Goal: Task Accomplishment & Management: Manage account settings

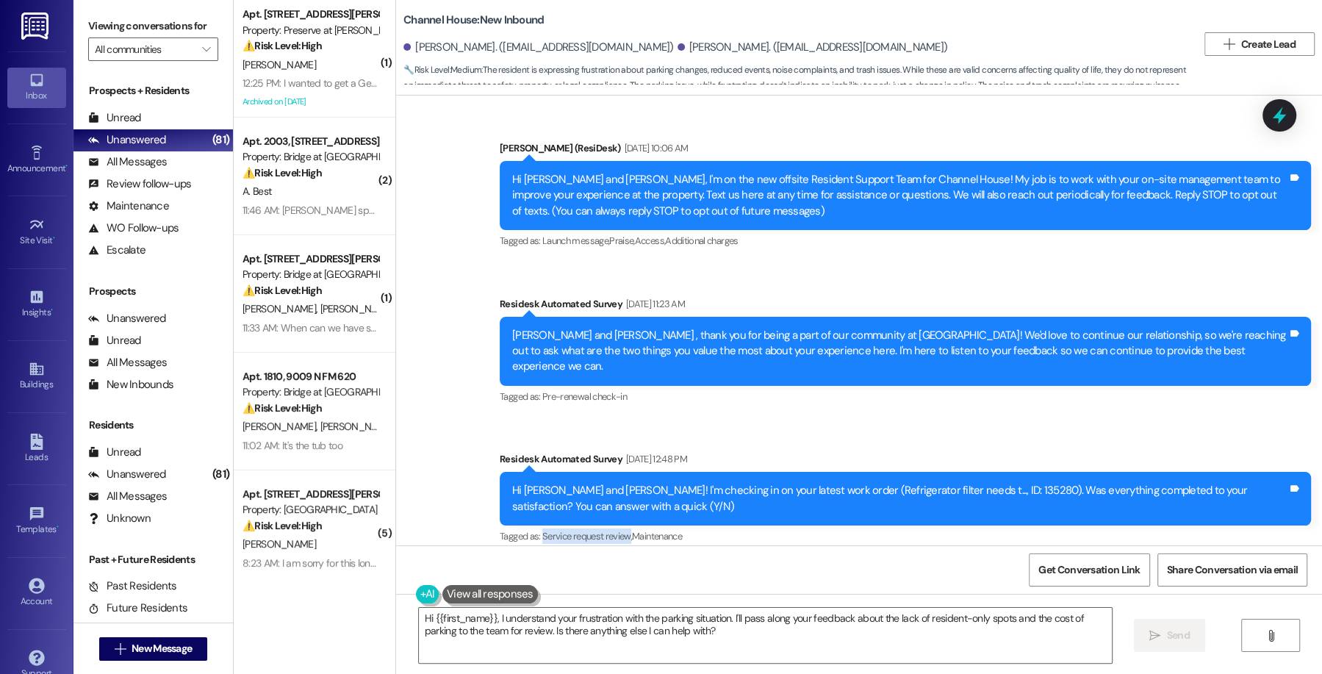
scroll to position [39, 0]
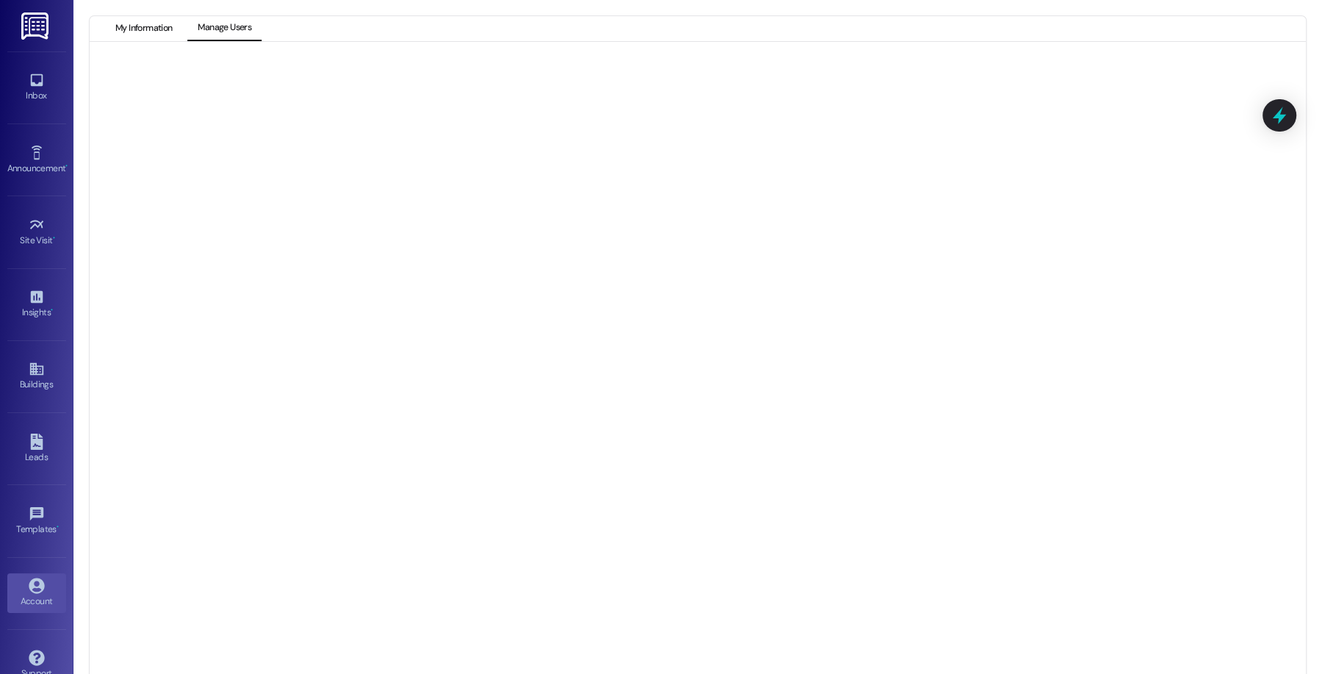
click at [145, 32] on button "My Information" at bounding box center [143, 28] width 77 height 25
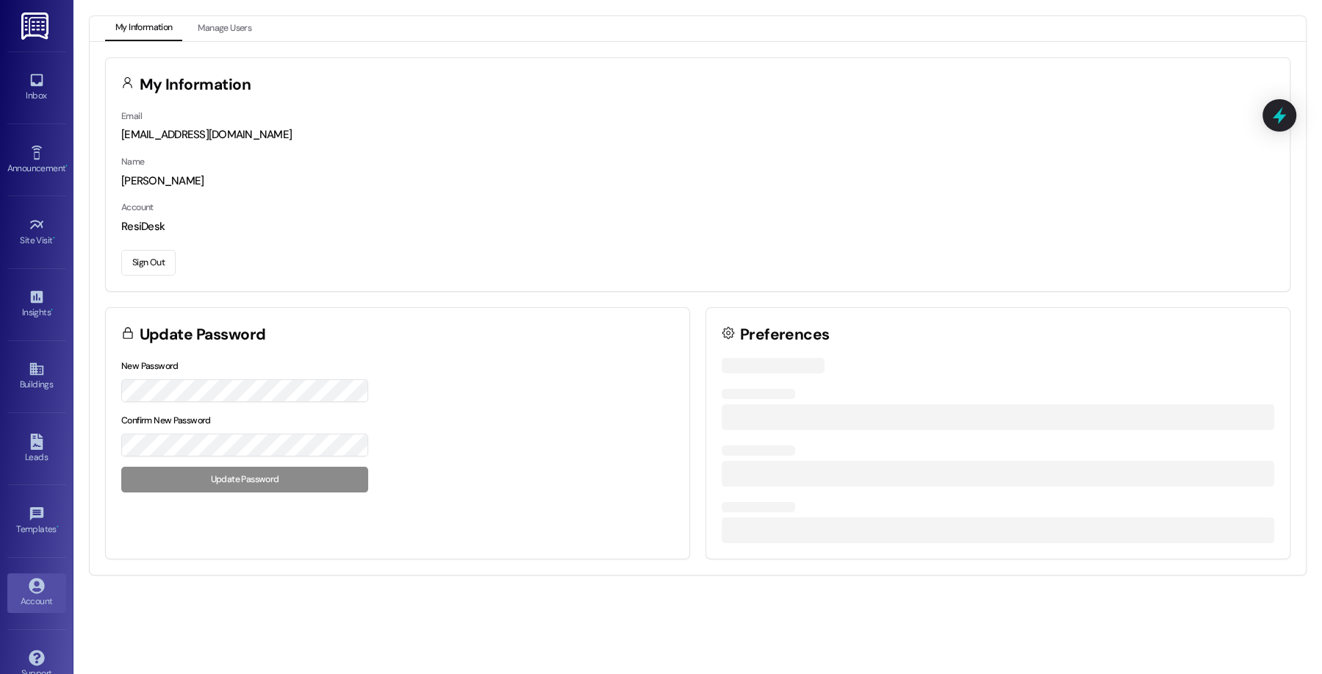
click at [168, 260] on button "Sign Out" at bounding box center [148, 263] width 54 height 26
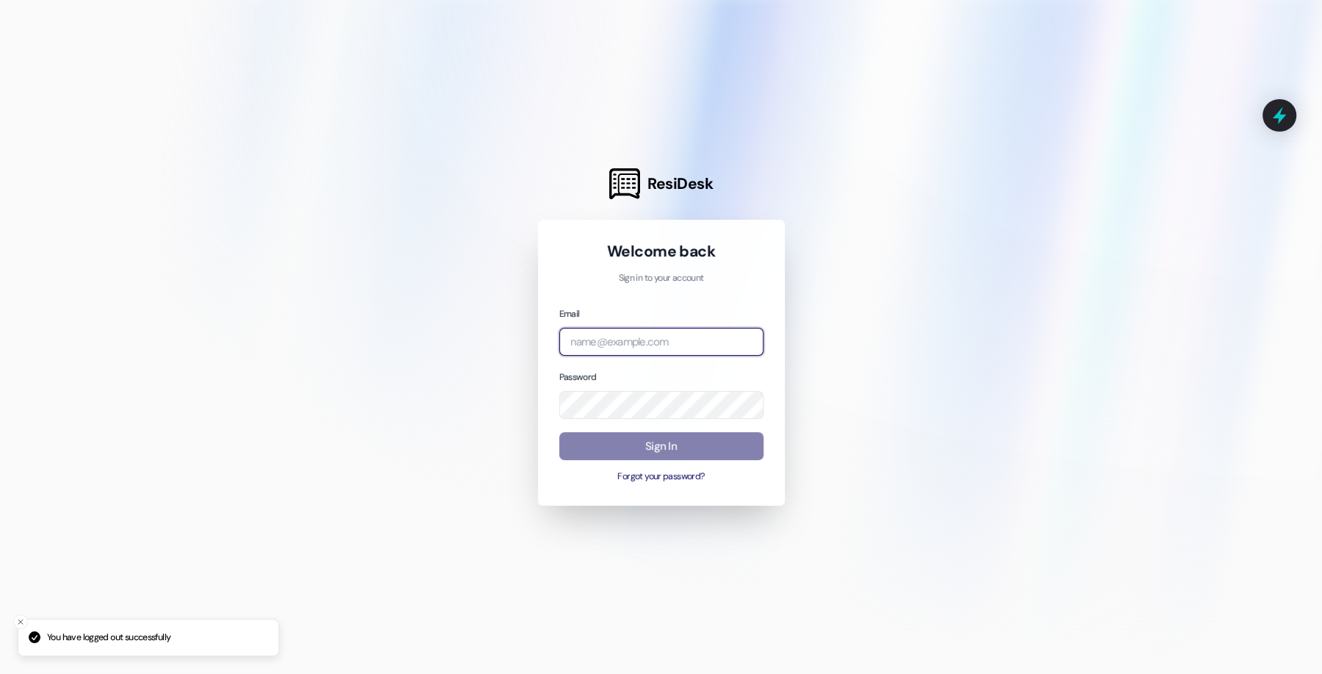
click at [716, 342] on input "email" at bounding box center [661, 342] width 204 height 29
click at [0, 673] on com-1password-button at bounding box center [0, 674] width 0 height 0
click at [676, 343] on input "email" at bounding box center [661, 342] width 204 height 29
type input "[EMAIL_ADDRESS][DOMAIN_NAME]"
